Goal: Information Seeking & Learning: Learn about a topic

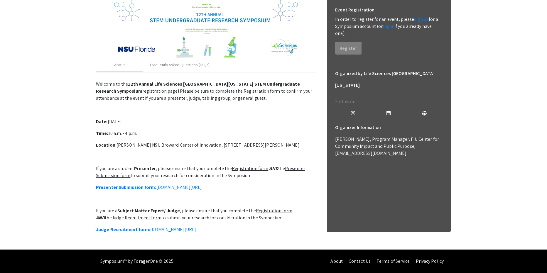
scroll to position [97, 0]
click at [179, 184] on link "Presenter Submission form: symposium.foragerone.com/lssfsymposium2025/submission" at bounding box center [149, 187] width 106 height 6
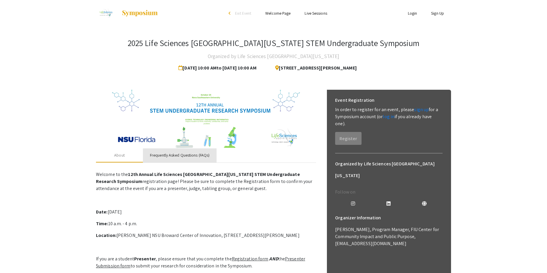
drag, startPoint x: 197, startPoint y: 158, endPoint x: 187, endPoint y: 159, distance: 9.5
click at [196, 158] on div "Frequently Asked Questions (FAQs)" at bounding box center [180, 155] width 60 height 6
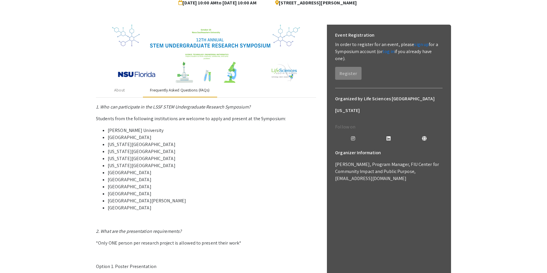
scroll to position [61, 0]
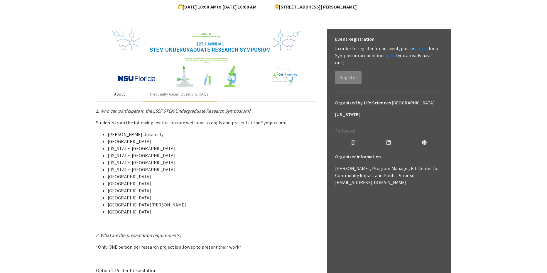
click at [130, 97] on div "About" at bounding box center [119, 94] width 47 height 14
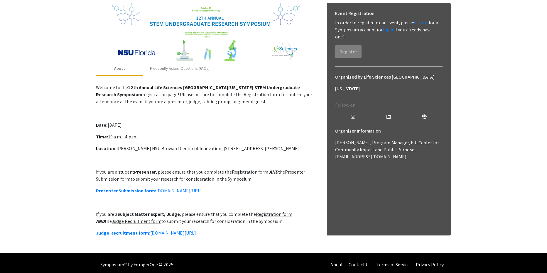
scroll to position [97, 0]
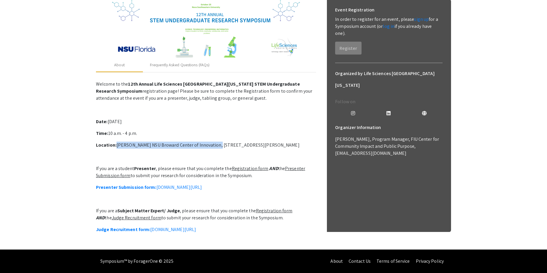
drag, startPoint x: 115, startPoint y: 138, endPoint x: 211, endPoint y: 137, distance: 95.7
click at [211, 142] on p "Location: [PERSON_NAME] NSU Broward Center of Innovation, [STREET_ADDRESS][PERS…" at bounding box center [206, 145] width 220 height 7
